Goal: Task Accomplishment & Management: Manage account settings

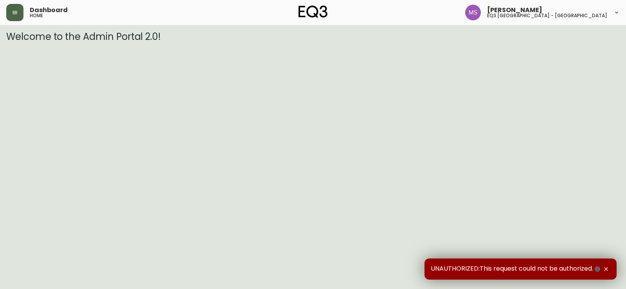
click at [17, 12] on icon "button" at bounding box center [15, 12] width 6 height 6
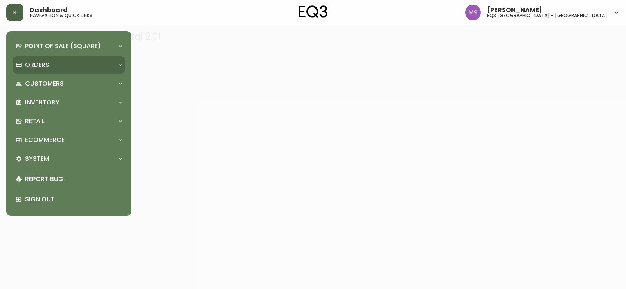
click at [39, 66] on p "Orders" at bounding box center [37, 65] width 24 height 9
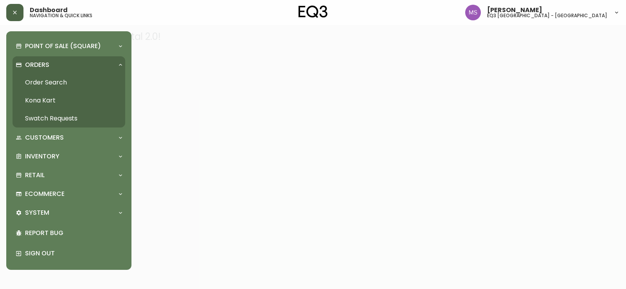
click at [60, 85] on link "Order Search" at bounding box center [69, 83] width 113 height 18
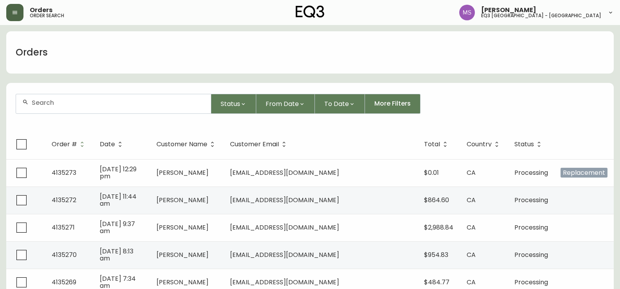
click at [134, 102] on input "text" at bounding box center [118, 102] width 173 height 7
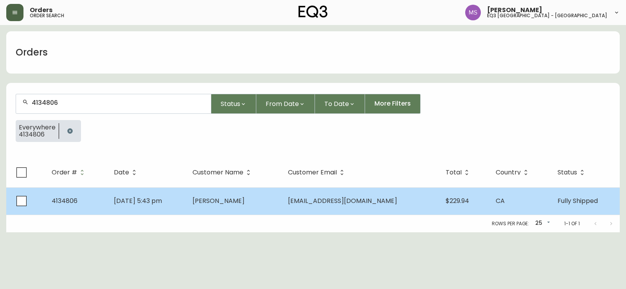
type input "4134806"
click at [244, 202] on span "[PERSON_NAME]" at bounding box center [218, 200] width 52 height 9
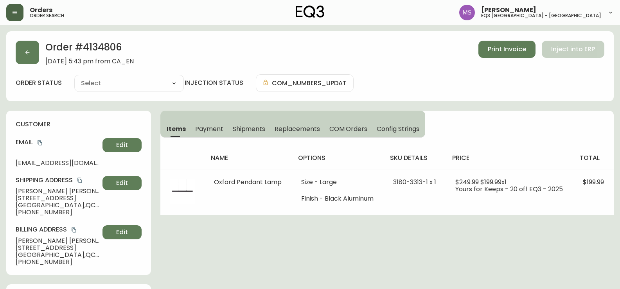
type input "Fully Shipped"
select select "FULLY_SHIPPED"
click at [513, 52] on span "Print Invoice" at bounding box center [507, 49] width 38 height 9
click at [116, 47] on h2 "Order # 4134806" at bounding box center [89, 49] width 88 height 17
drag, startPoint x: 127, startPoint y: 48, endPoint x: 83, endPoint y: 52, distance: 44.0
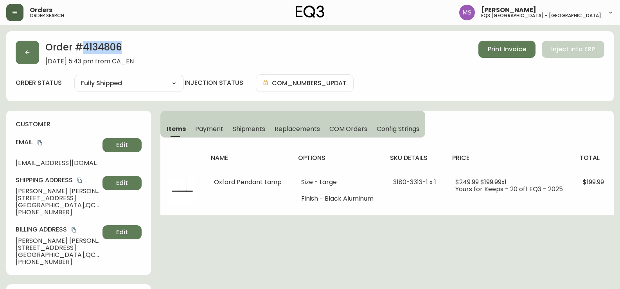
click at [83, 52] on h2 "Order # 4134806" at bounding box center [89, 49] width 88 height 17
copy h2 "4134806"
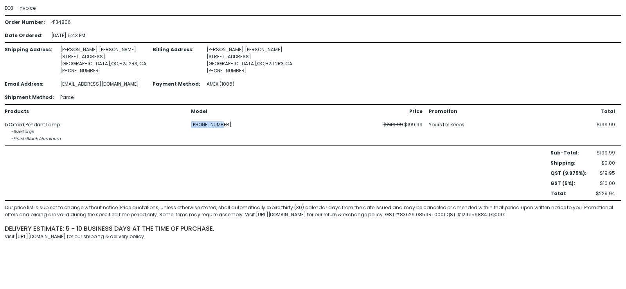
drag, startPoint x: 214, startPoint y: 126, endPoint x: 191, endPoint y: 126, distance: 22.7
click at [191, 126] on div "[PHONE_NUMBER]" at bounding box center [236, 124] width 90 height 7
copy div "[PHONE_NUMBER]"
